Goal: Check status: Check status

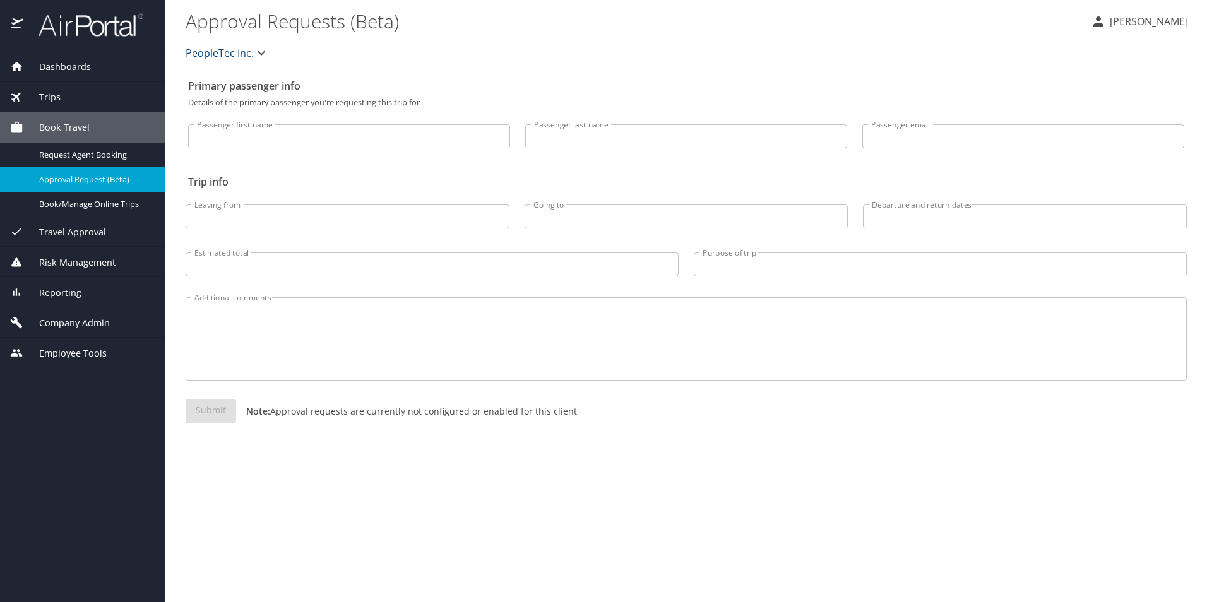
click at [82, 64] on span "Dashboards" at bounding box center [57, 67] width 68 height 14
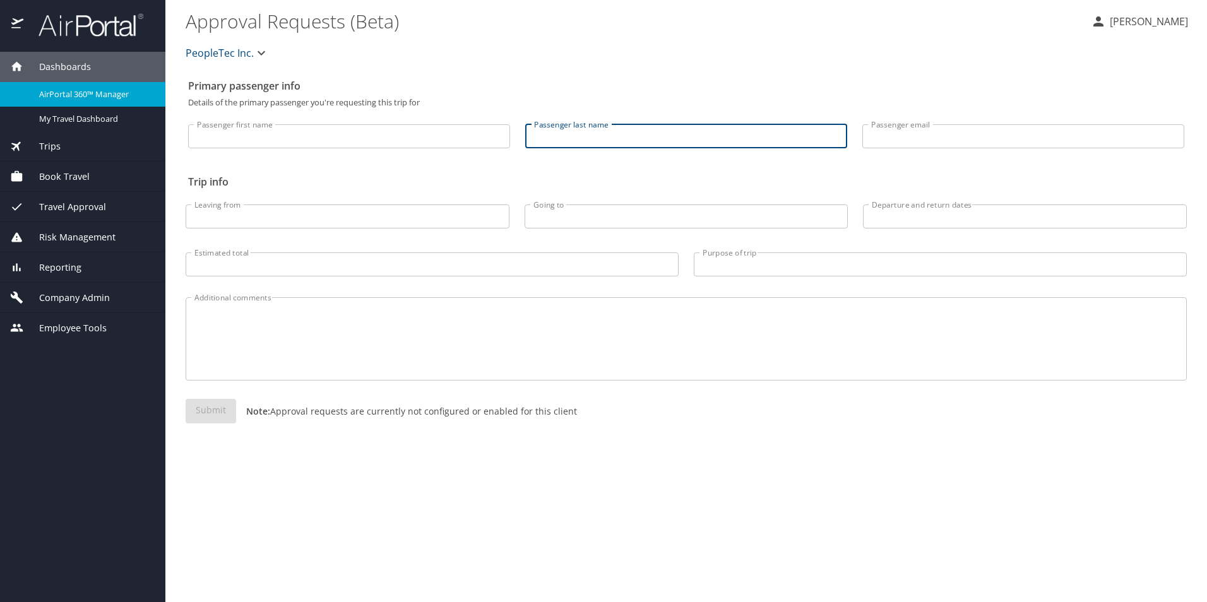
click at [563, 143] on input "Passenger last name" at bounding box center [686, 136] width 322 height 24
type input "Spetman"
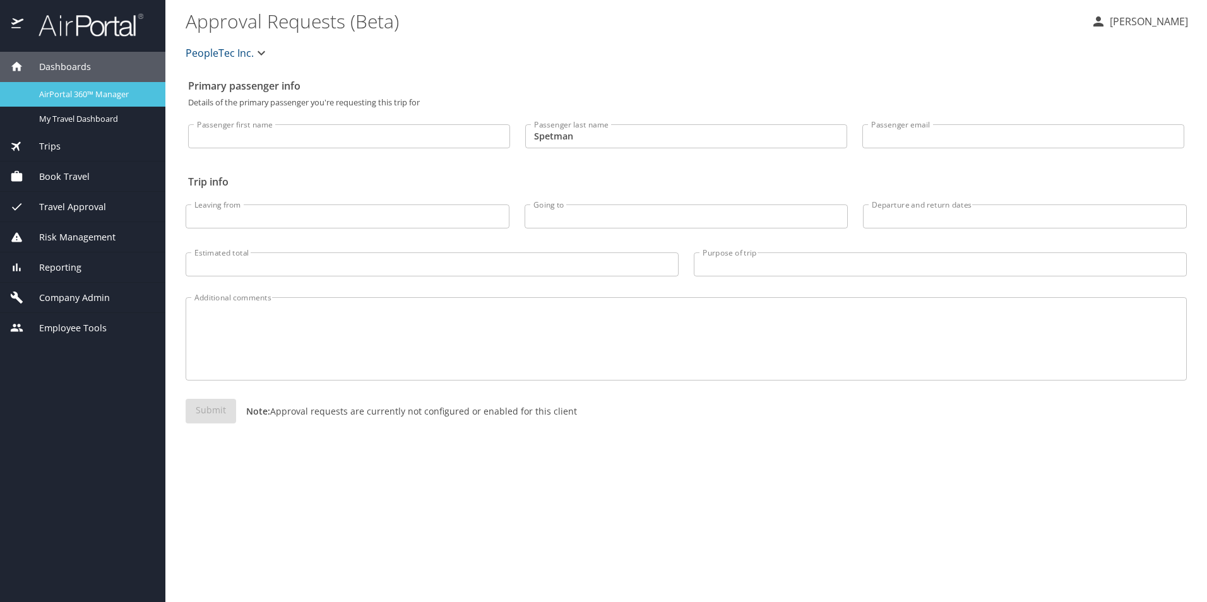
click at [109, 90] on span "AirPortal 360™ Manager" at bounding box center [94, 94] width 111 height 12
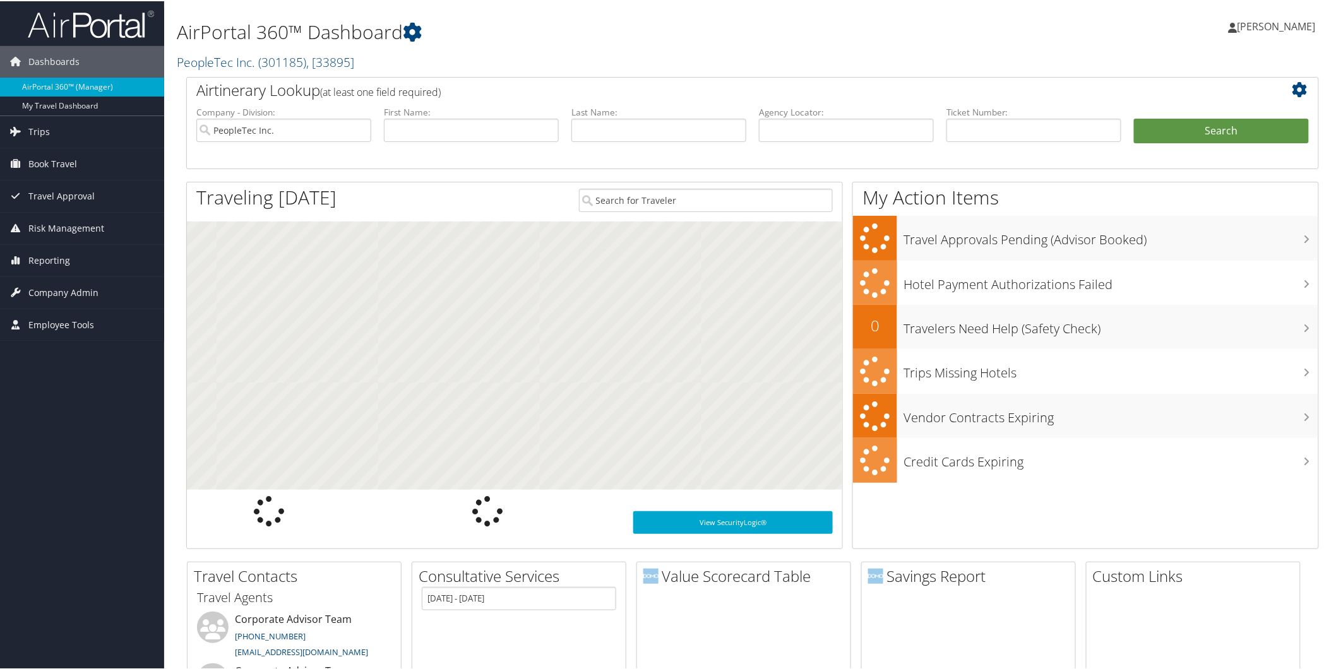
click at [611, 116] on label "Last Name:" at bounding box center [658, 111] width 175 height 13
click at [623, 129] on input "text" at bounding box center [658, 128] width 175 height 23
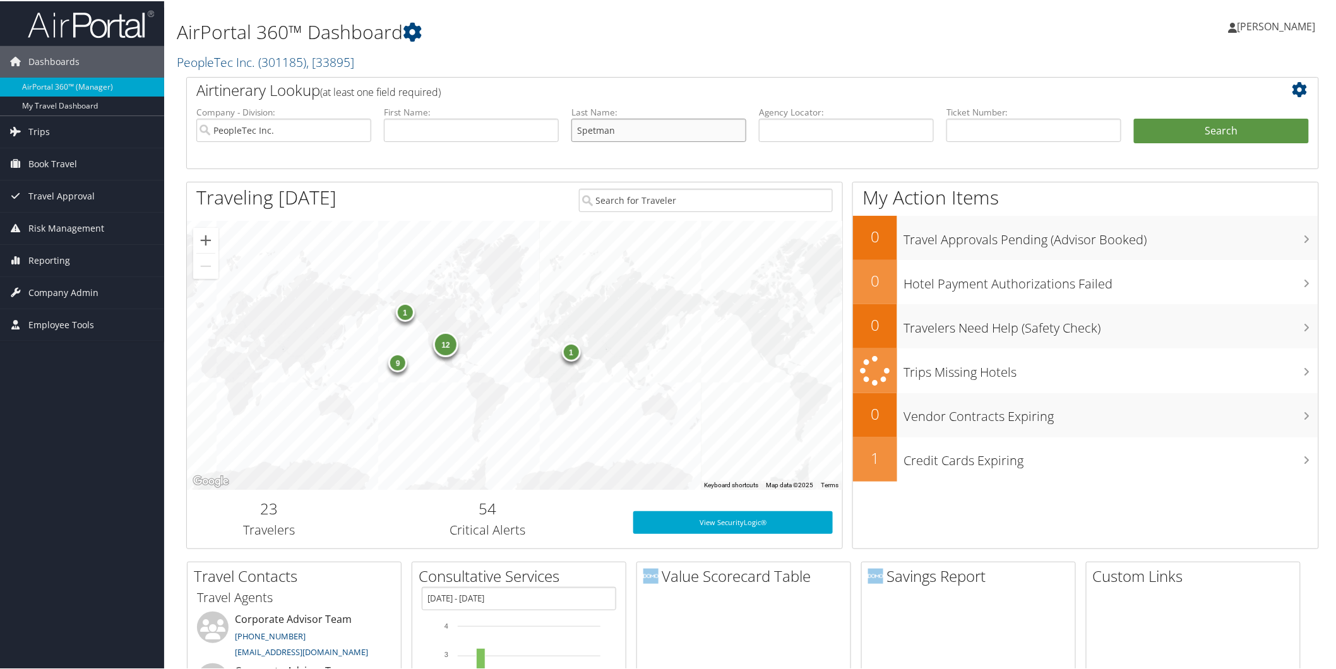
type input "Spetman"
click at [1134, 117] on button "Search" at bounding box center [1221, 129] width 175 height 25
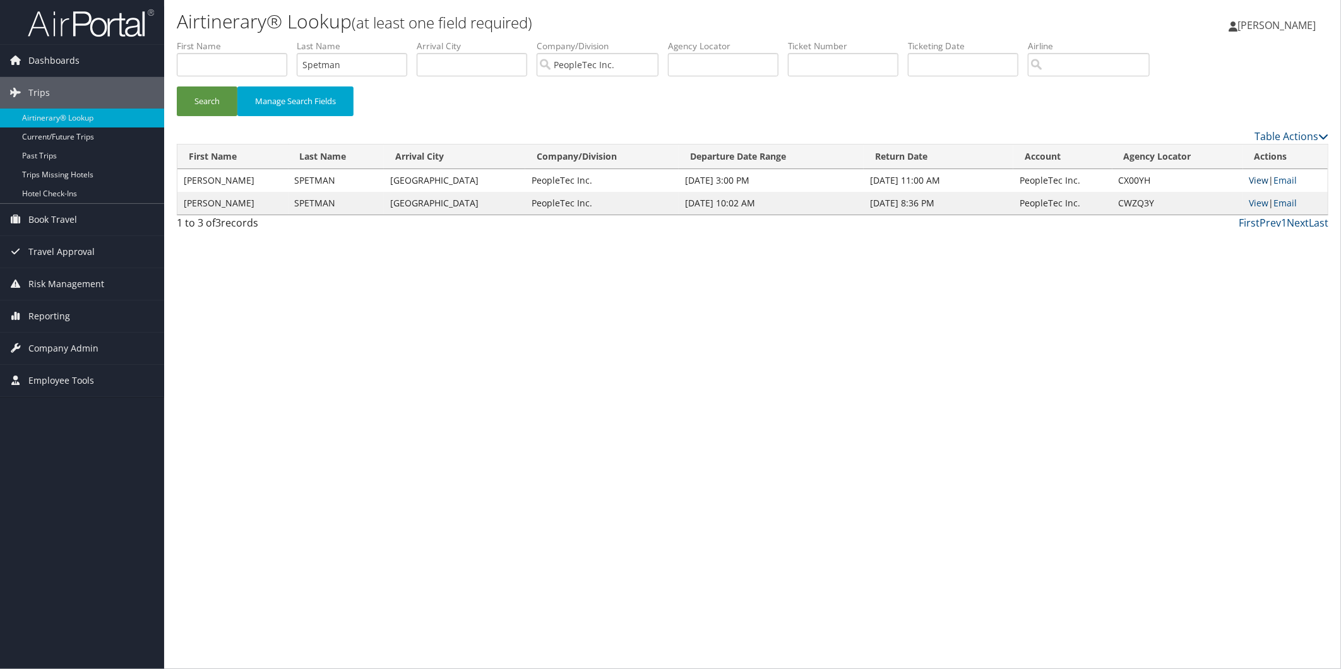
click at [1257, 181] on link "View" at bounding box center [1259, 180] width 20 height 12
click at [1263, 198] on link "View" at bounding box center [1259, 203] width 20 height 12
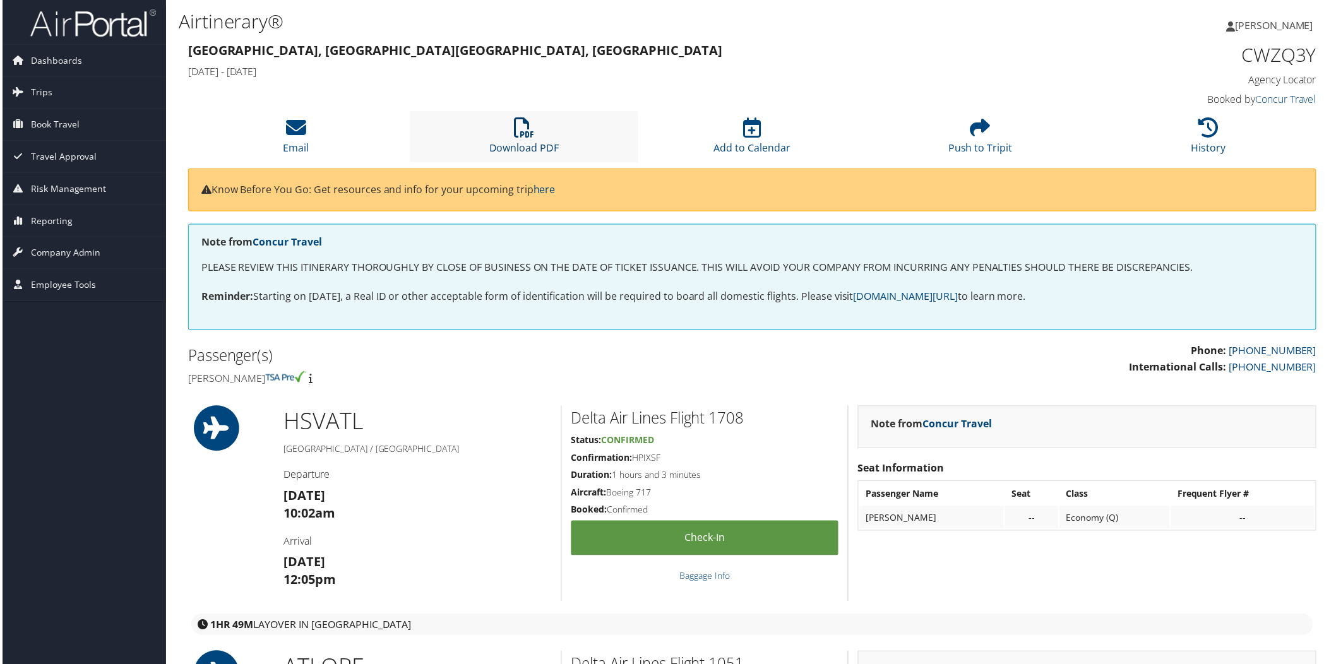
click at [518, 133] on icon at bounding box center [523, 128] width 20 height 20
